Goal: Information Seeking & Learning: Understand process/instructions

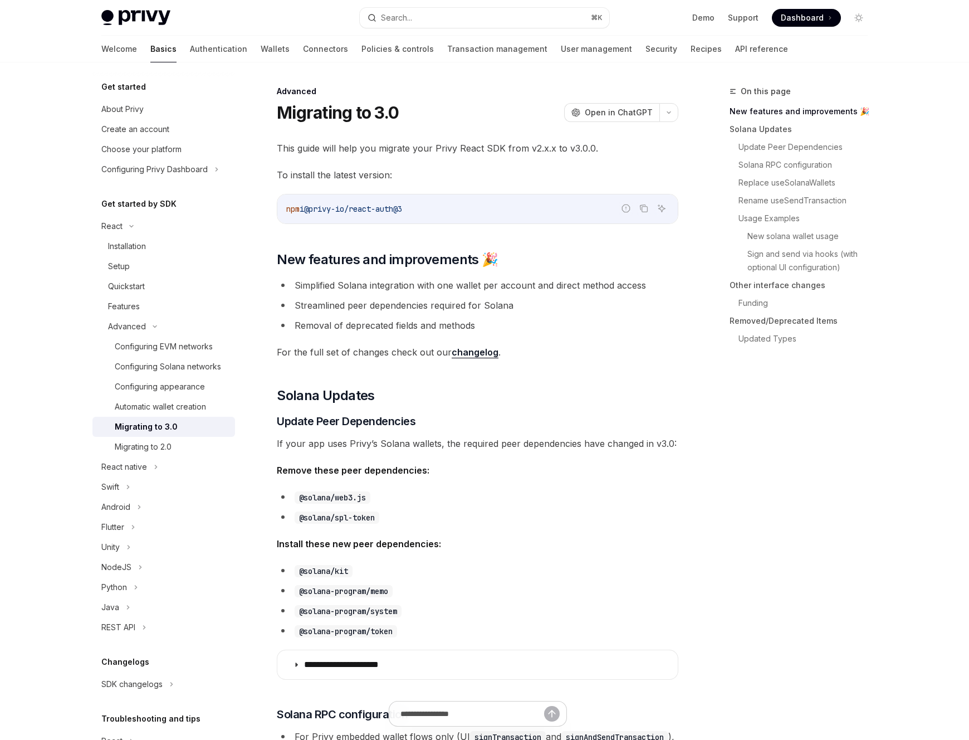
click at [470, 295] on ul "Simplified Solana integration with one wallet per account and direct method acc…" at bounding box center [478, 305] width 402 height 56
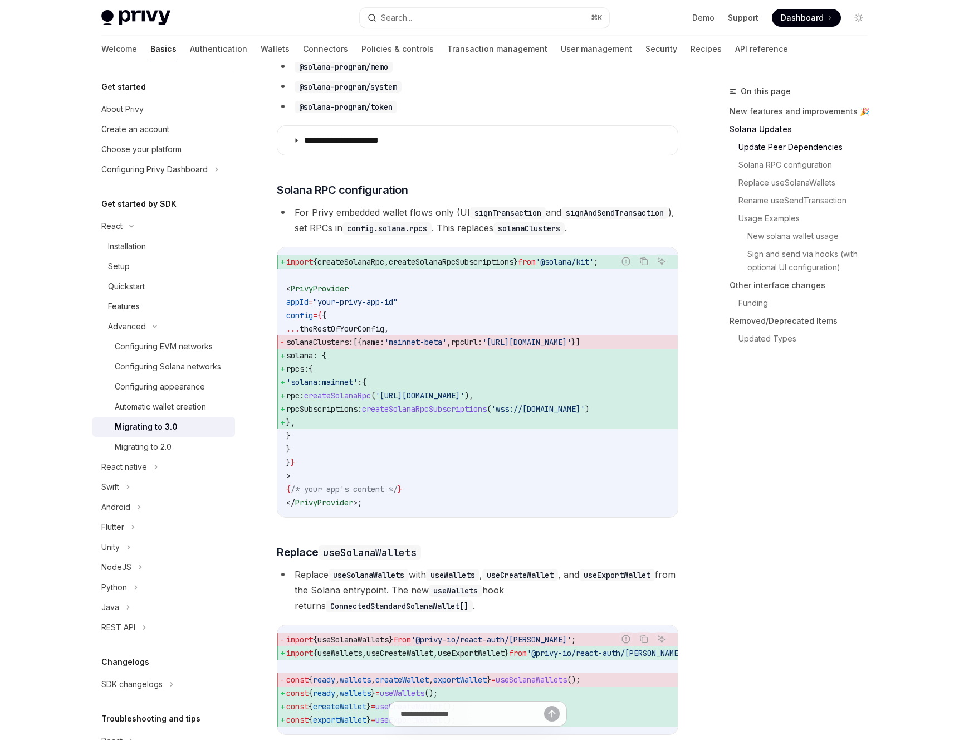
click at [711, 439] on div "On this page New features and improvements 🎉 Solana Updates Update Peer Depende…" at bounding box center [791, 412] width 169 height 655
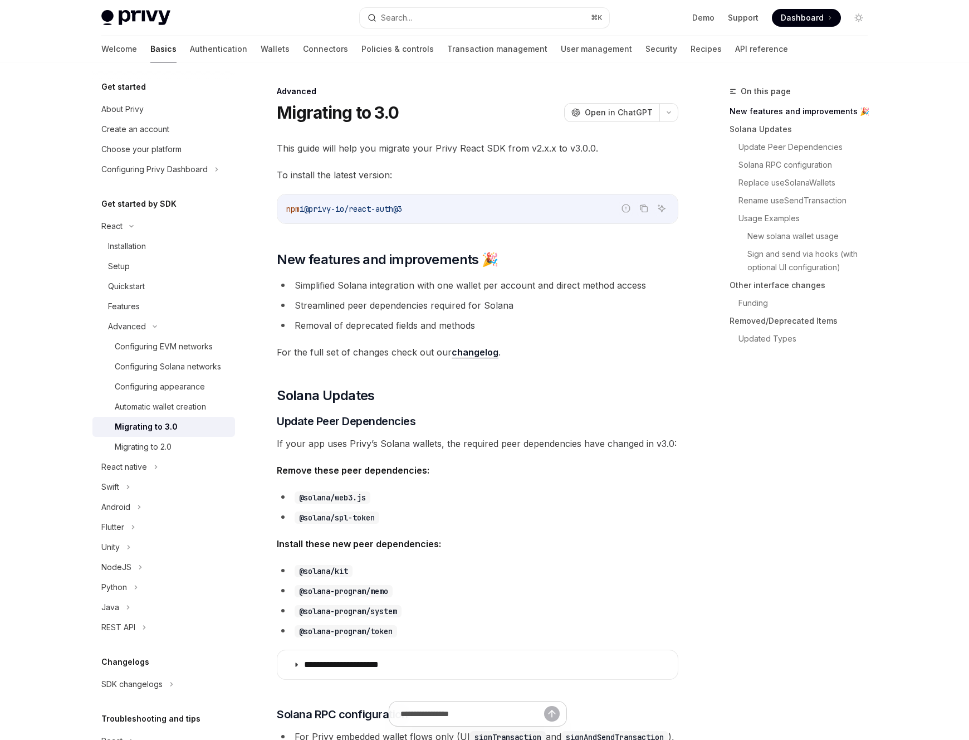
click at [758, 494] on div "On this page New features and improvements 🎉 Solana Updates Update Peer Depende…" at bounding box center [791, 412] width 169 height 655
click at [456, 294] on ul "Simplified Solana integration with one wallet per account and direct method acc…" at bounding box center [478, 305] width 402 height 56
click at [614, 116] on span "Open in ChatGPT" at bounding box center [619, 112] width 68 height 11
click at [673, 110] on icon "button" at bounding box center [668, 112] width 13 height 4
click at [669, 359] on span "For the full set of changes check out our changelog ." at bounding box center [478, 352] width 402 height 16
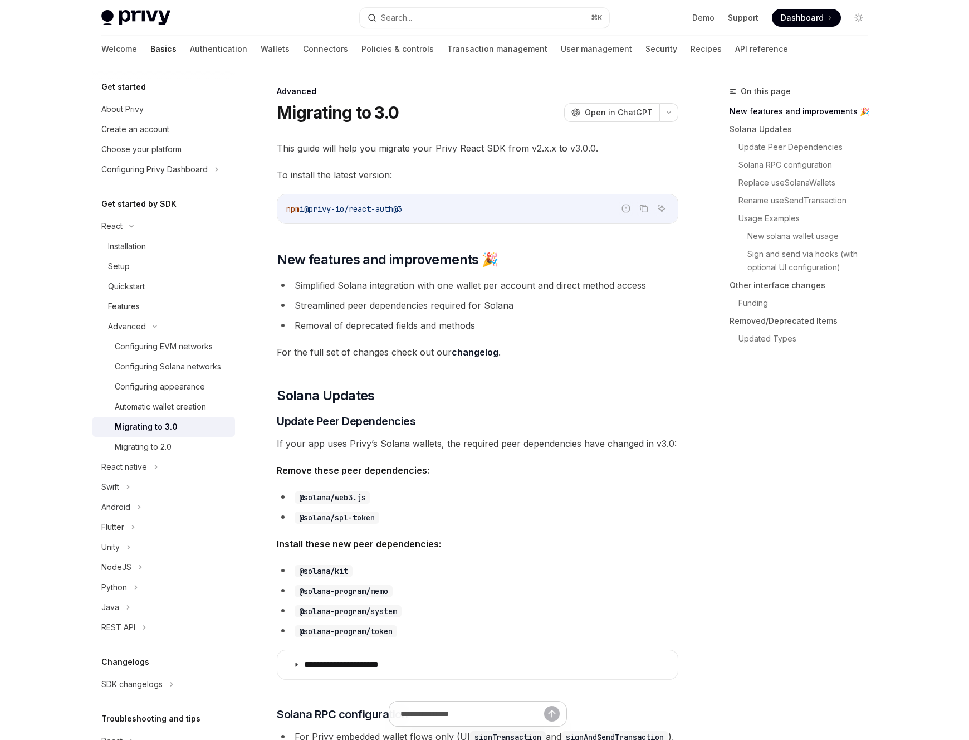
click at [677, 155] on span "This guide will help you migrate your Privy React SDK from v2.x.x to v3.0.0." at bounding box center [478, 148] width 402 height 16
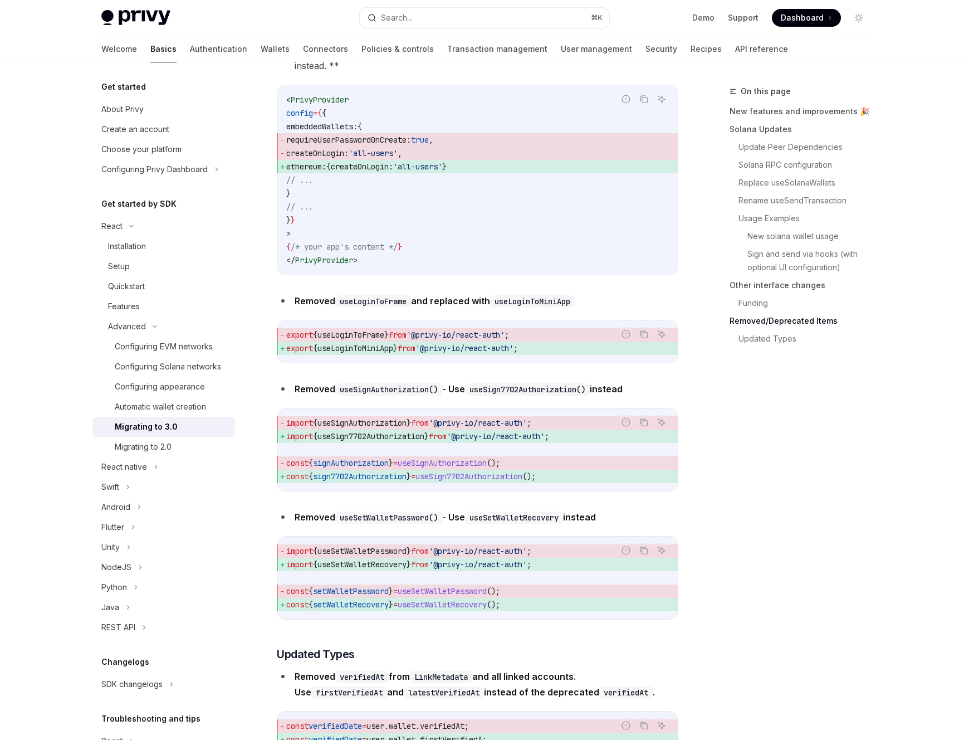
scroll to position [4725, 0]
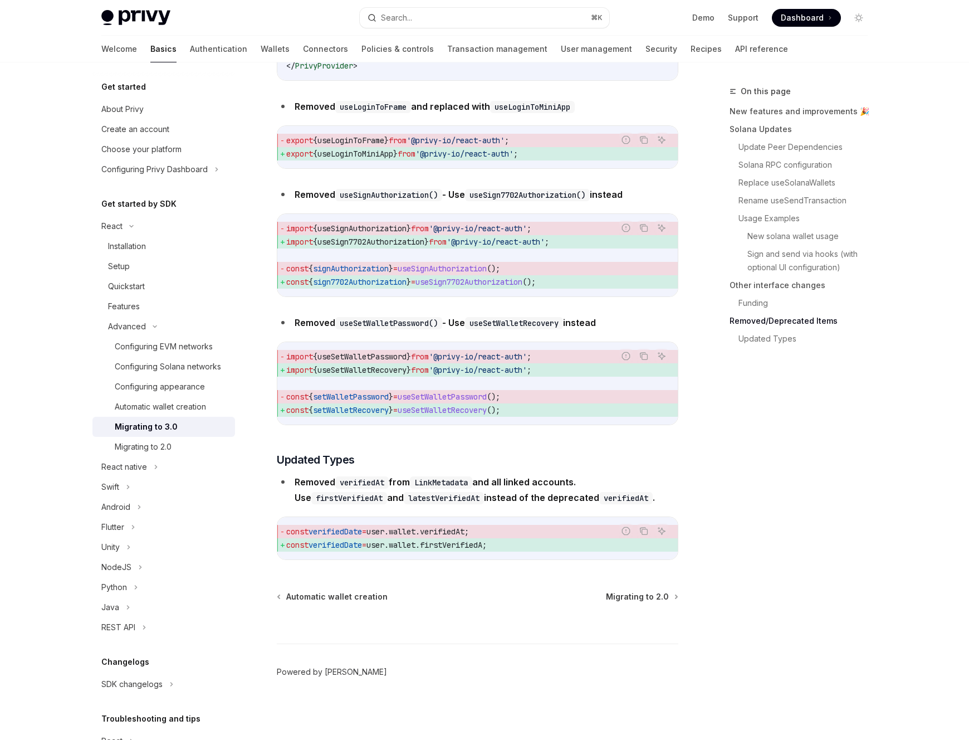
click at [335, 671] on link "Powered by [PERSON_NAME]" at bounding box center [332, 671] width 110 height 11
click at [876, 504] on div "On this page New features and improvements 🎉 Solana Updates Update Peer Depende…" at bounding box center [791, 412] width 169 height 655
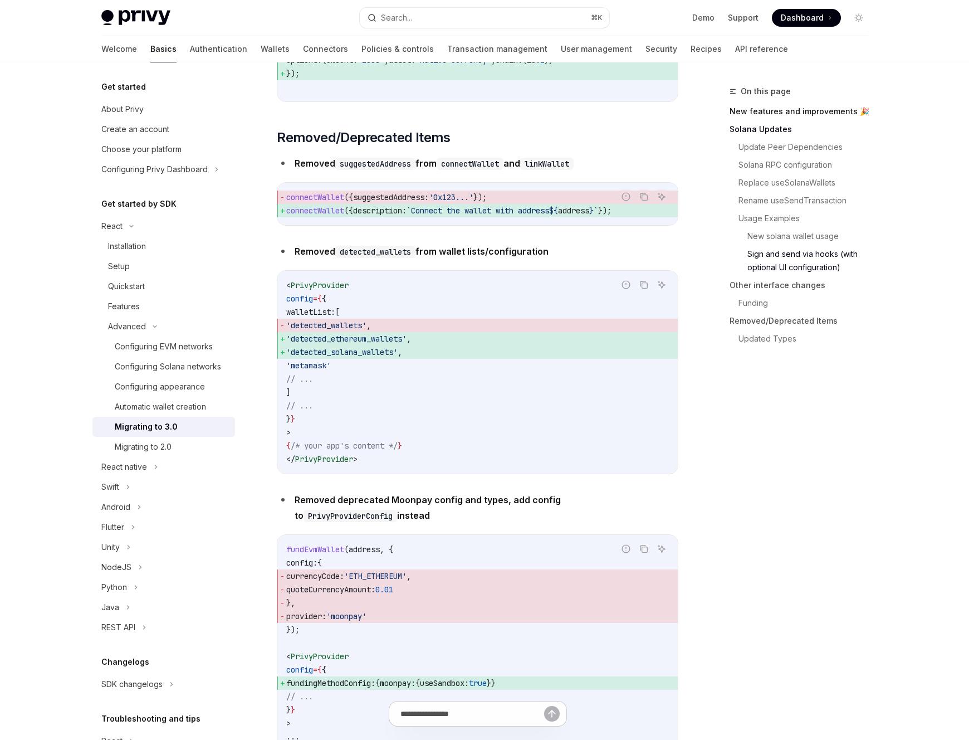
scroll to position [2731, 0]
